Goal: Task Accomplishment & Management: Use online tool/utility

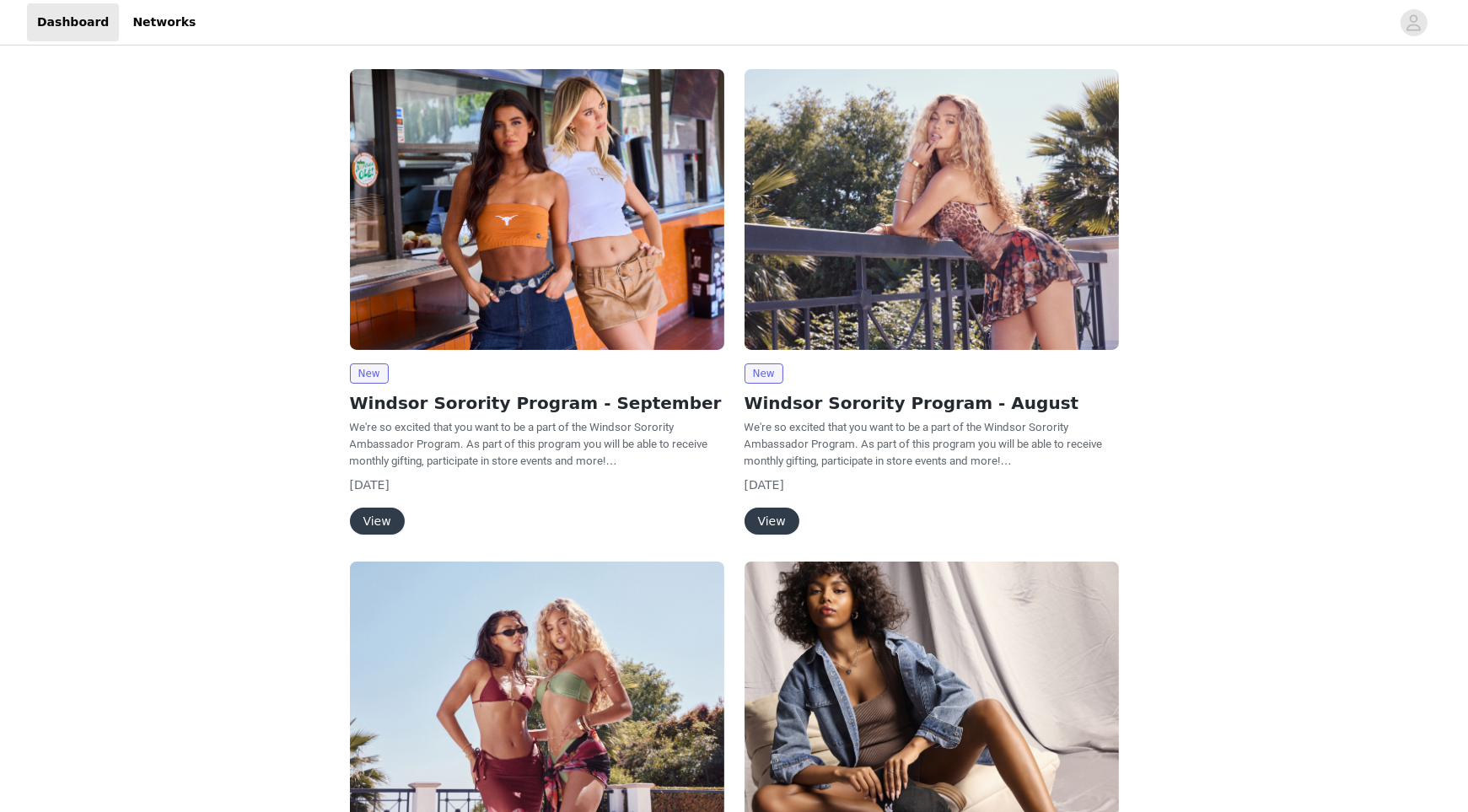
click at [372, 518] on button "View" at bounding box center [377, 520] width 55 height 27
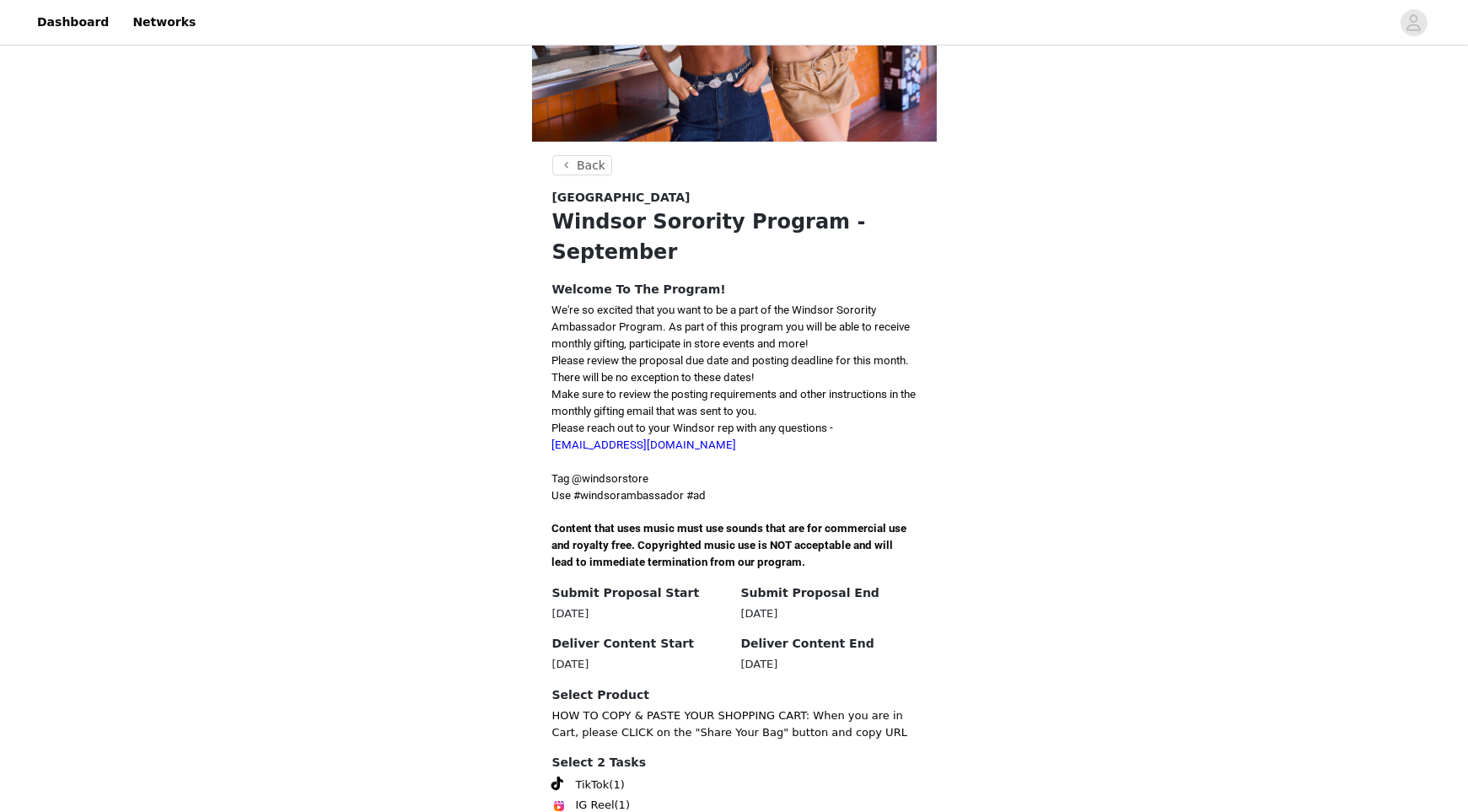
scroll to position [184, 0]
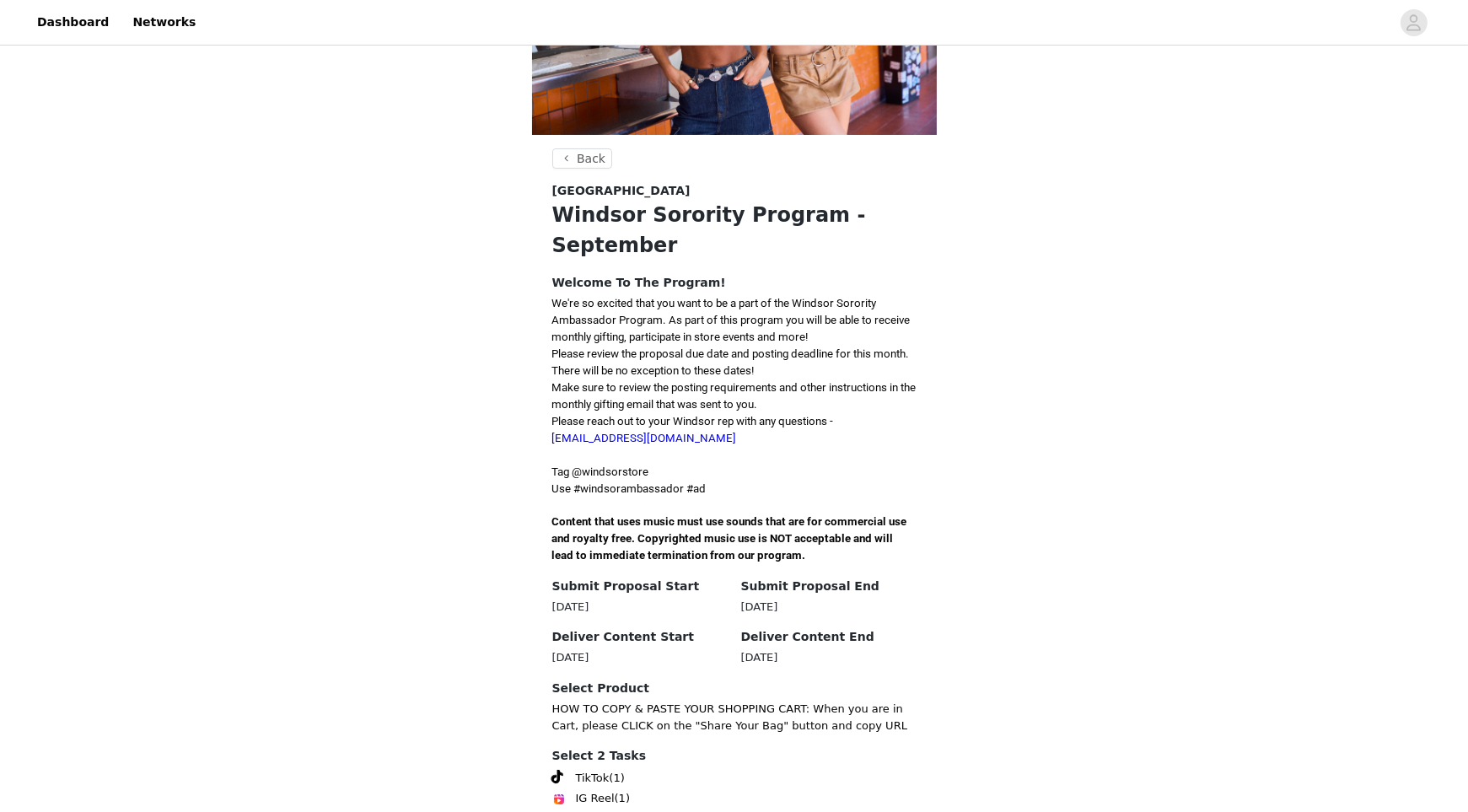
click at [913, 702] on section "Back Windsor Windsor Sorority Program - September Welcome To The Program! We're…" at bounding box center [734, 504] width 404 height 714
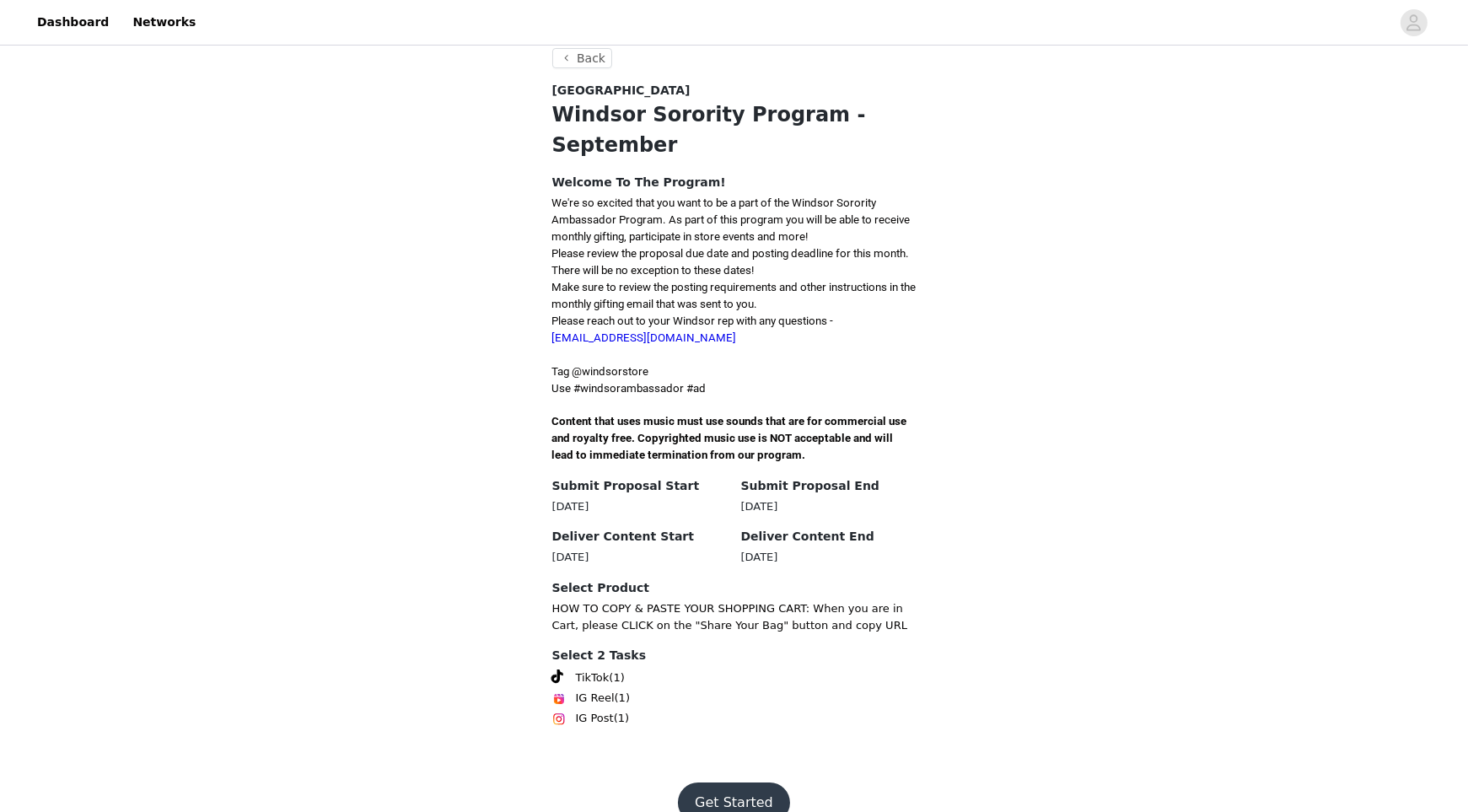
click at [739, 782] on button "Get Started" at bounding box center [734, 802] width 112 height 40
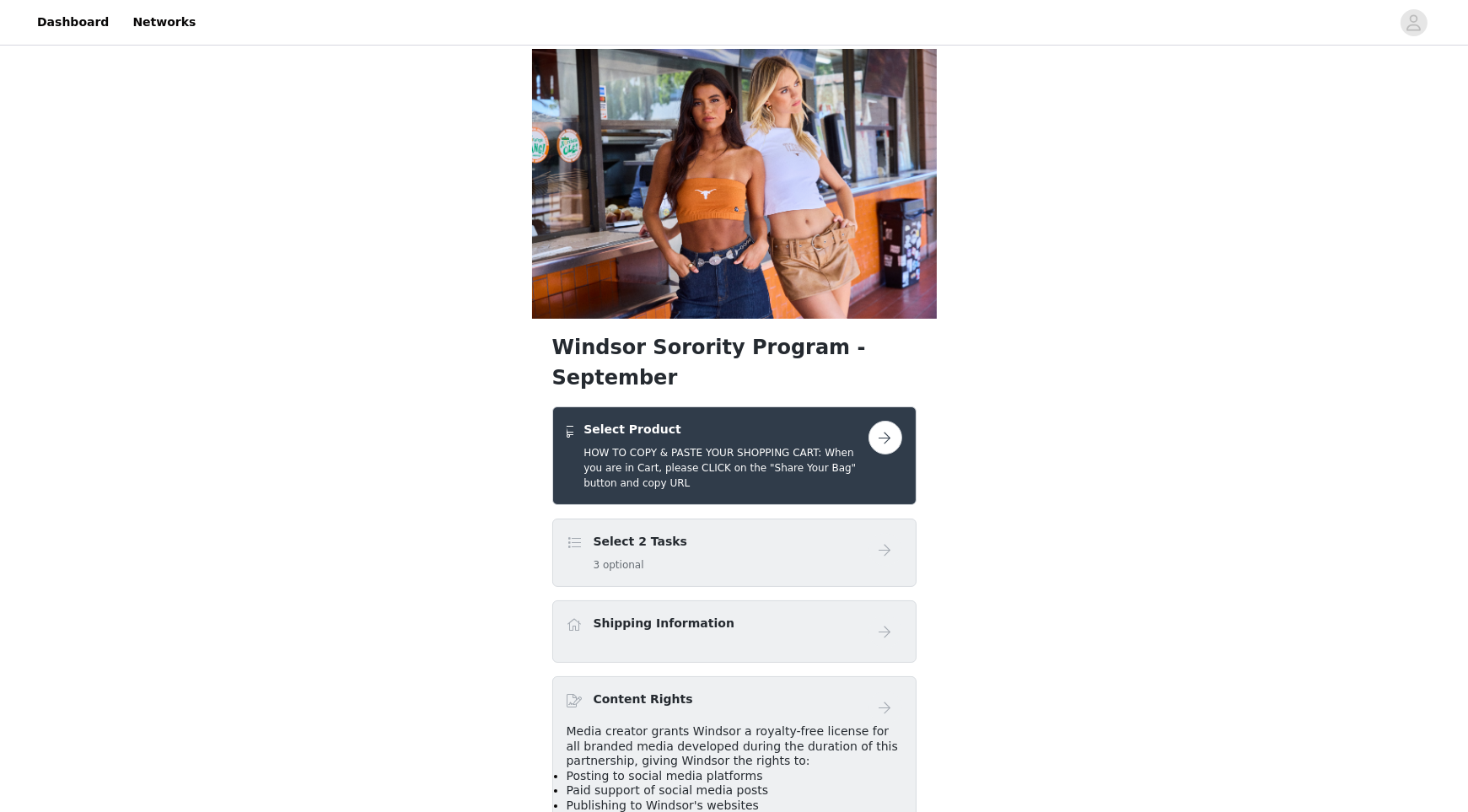
click at [877, 421] on button "button" at bounding box center [886, 437] width 34 height 34
